Goal: Task Accomplishment & Management: Manage account settings

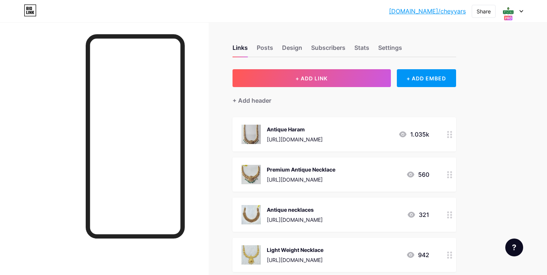
click at [449, 138] on div at bounding box center [449, 134] width 13 height 34
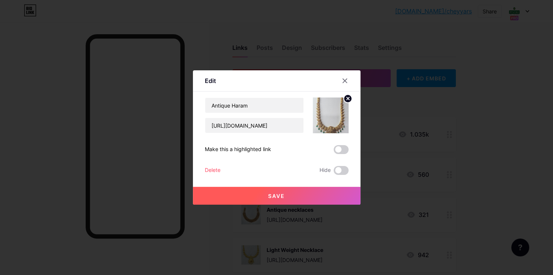
click at [347, 98] on icon at bounding box center [347, 98] width 9 height 9
click at [333, 112] on icon at bounding box center [330, 111] width 15 height 14
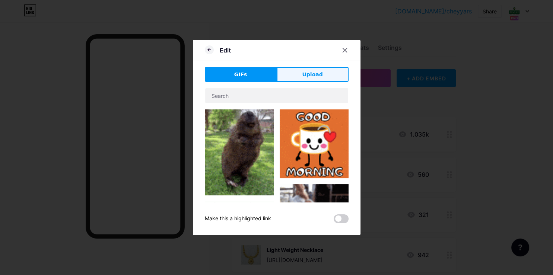
click at [322, 74] on button "Upload" at bounding box center [313, 74] width 72 height 15
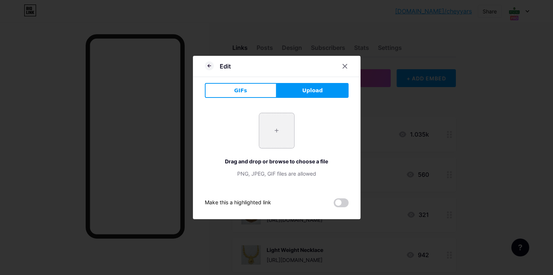
click at [274, 128] on input "file" at bounding box center [276, 130] width 35 height 35
click at [281, 130] on input "file" at bounding box center [276, 130] width 35 height 35
type input "C:\fakepath\-OZZ_T2K9q6WhOFaWYJ3.jpg"
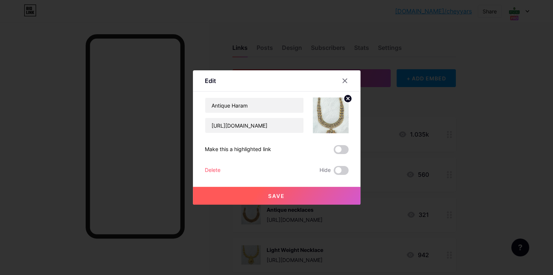
click at [285, 197] on button "Save" at bounding box center [277, 196] width 168 height 18
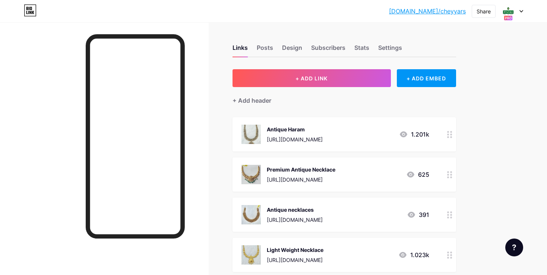
click at [445, 176] on div at bounding box center [449, 175] width 13 height 34
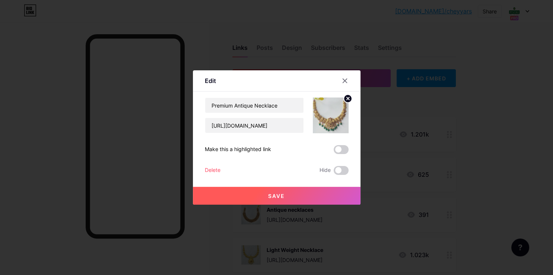
click at [351, 99] on circle at bounding box center [348, 99] width 8 height 8
click at [339, 116] on div "Picture" at bounding box center [331, 116] width 36 height 36
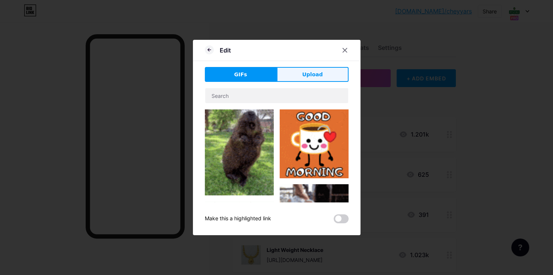
click at [318, 74] on span "Upload" at bounding box center [312, 75] width 20 height 8
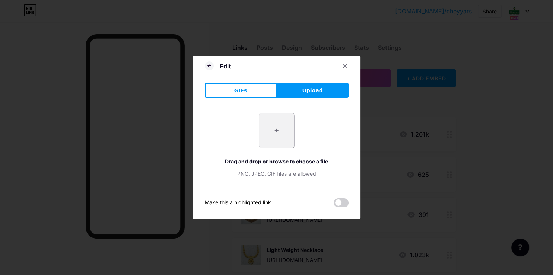
click at [280, 142] on input "file" at bounding box center [276, 130] width 35 height 35
type input "C:\fakepath\-OZZahr1d7YFB8HDxvWQ.jpg"
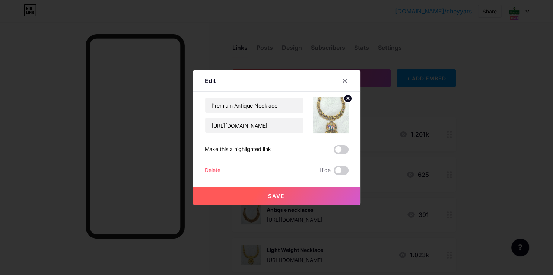
click at [290, 193] on button "Save" at bounding box center [277, 196] width 168 height 18
